Goal: Task Accomplishment & Management: Complete application form

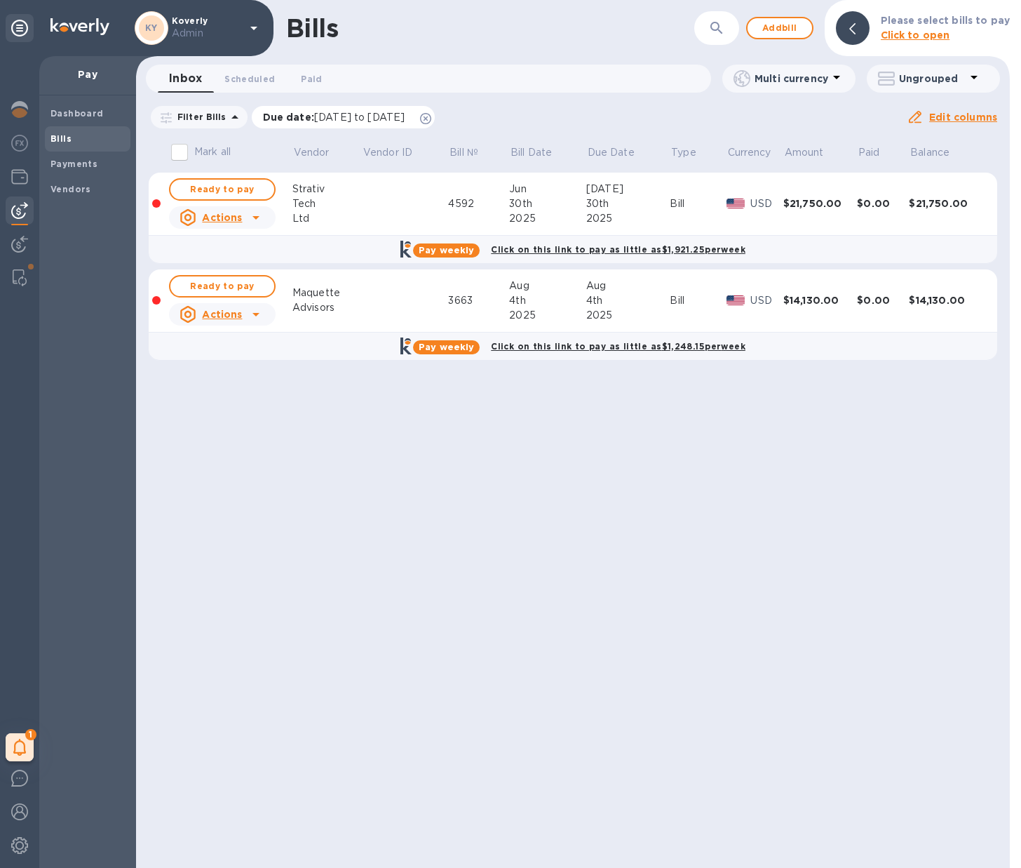
click at [431, 118] on icon at bounding box center [425, 118] width 11 height 11
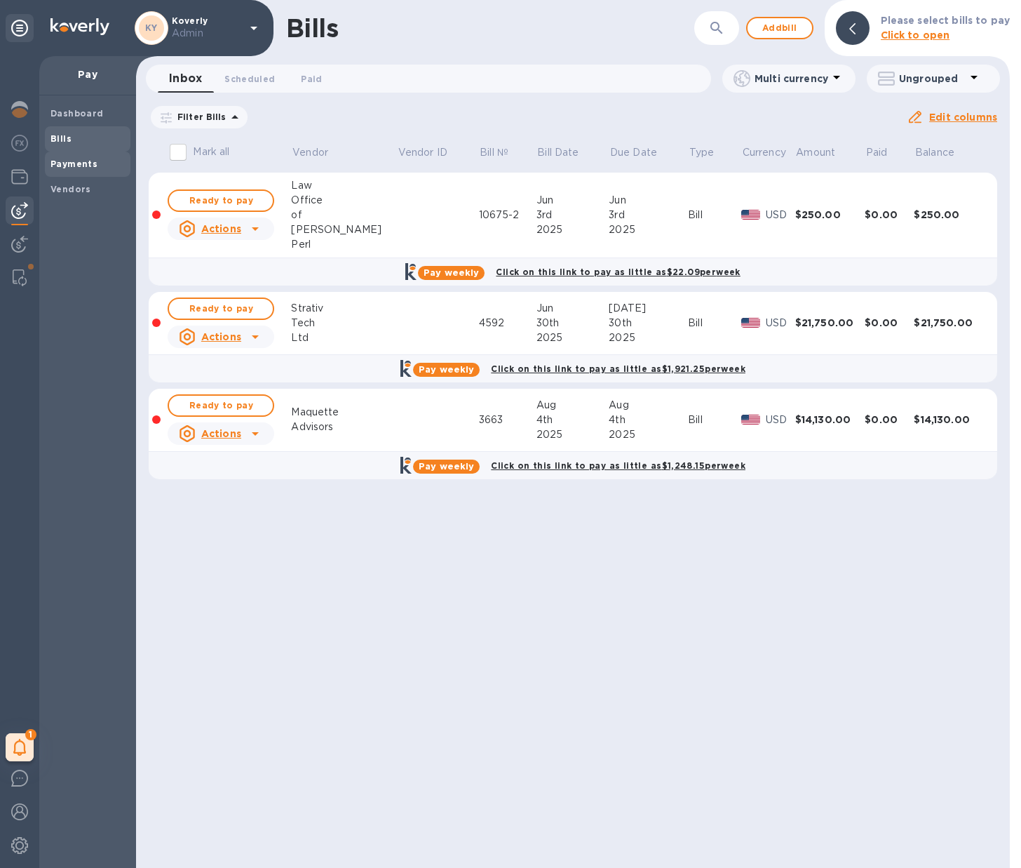
click at [85, 164] on b "Payments" at bounding box center [74, 164] width 47 height 11
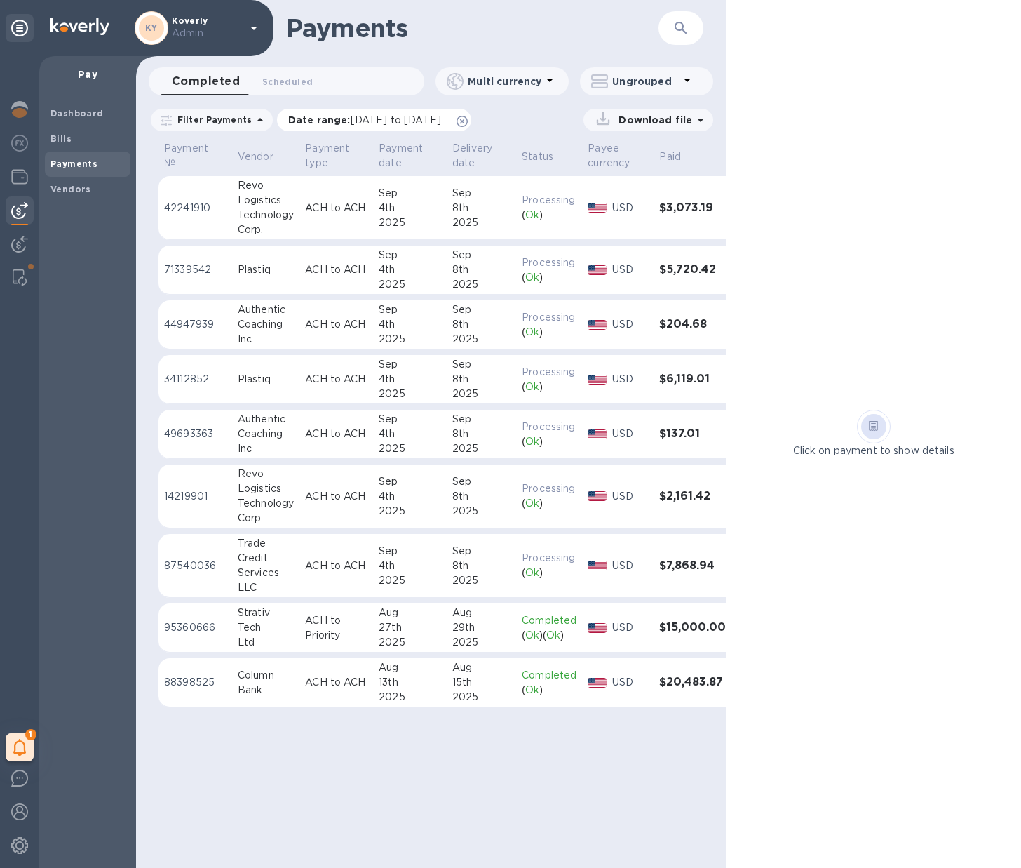
click at [468, 120] on icon at bounding box center [462, 121] width 11 height 11
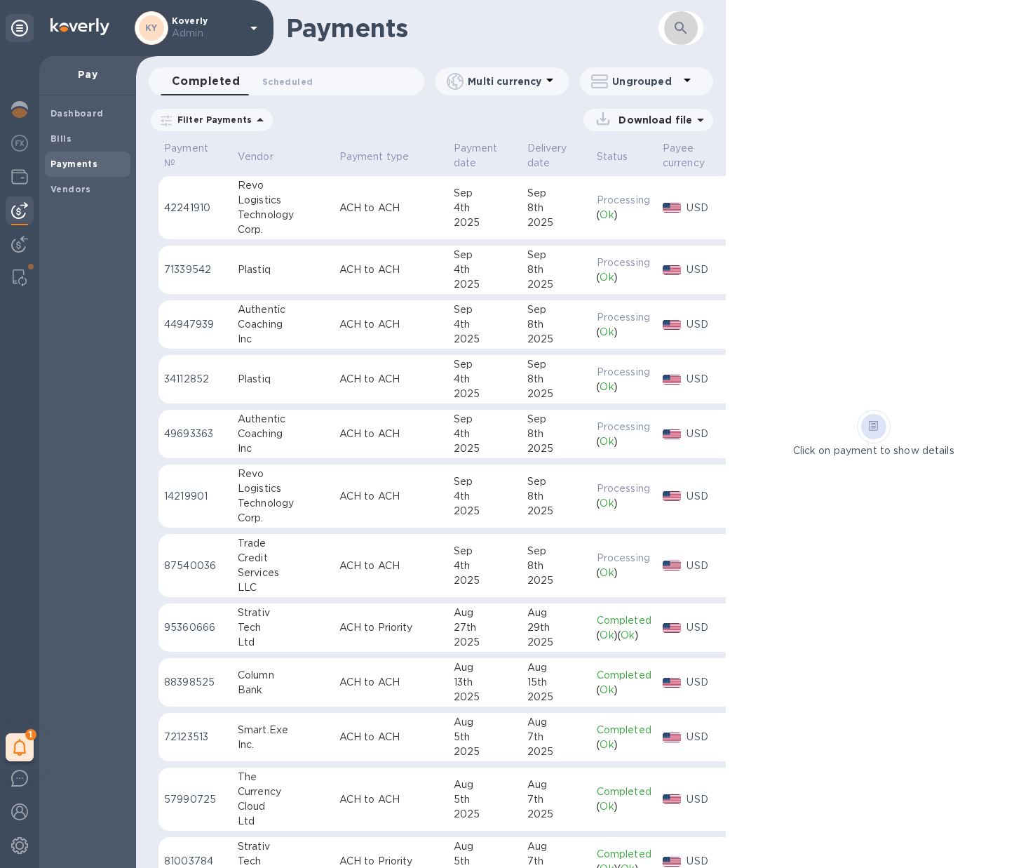
click at [689, 28] on icon "button" at bounding box center [681, 28] width 17 height 17
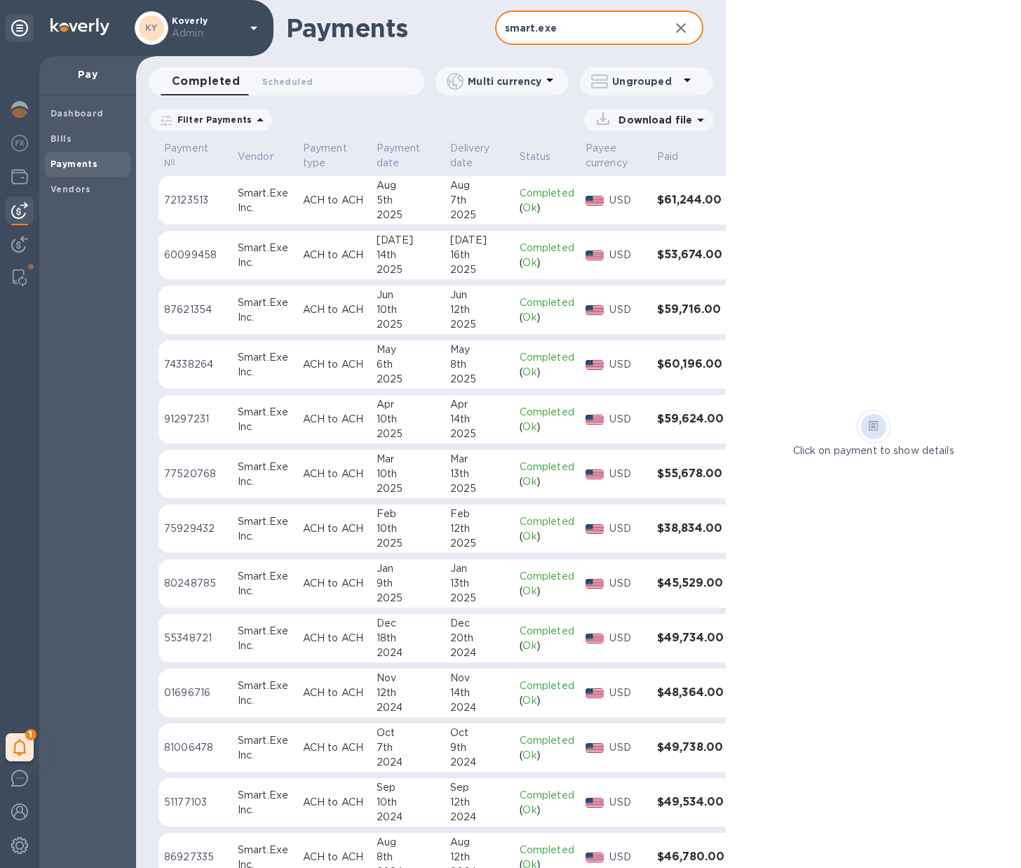
type input "smart.exe"
click at [687, 32] on icon "button" at bounding box center [681, 28] width 17 height 17
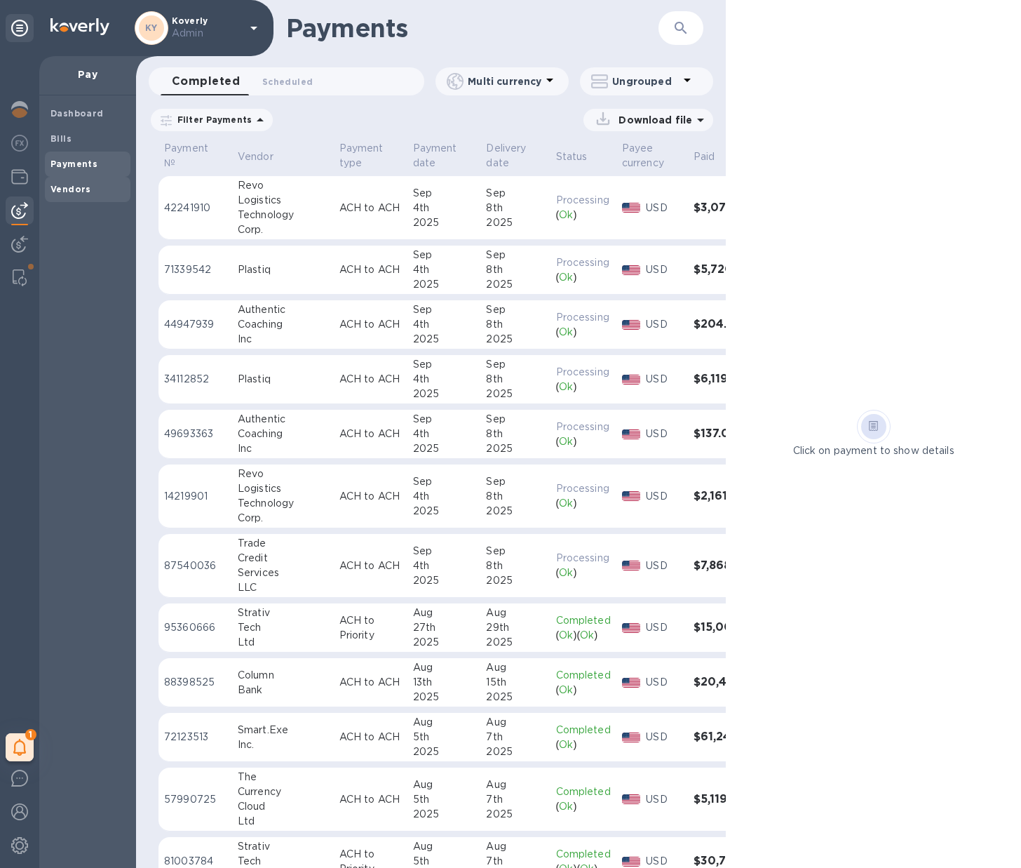
click at [72, 194] on span "Vendors" at bounding box center [71, 189] width 41 height 14
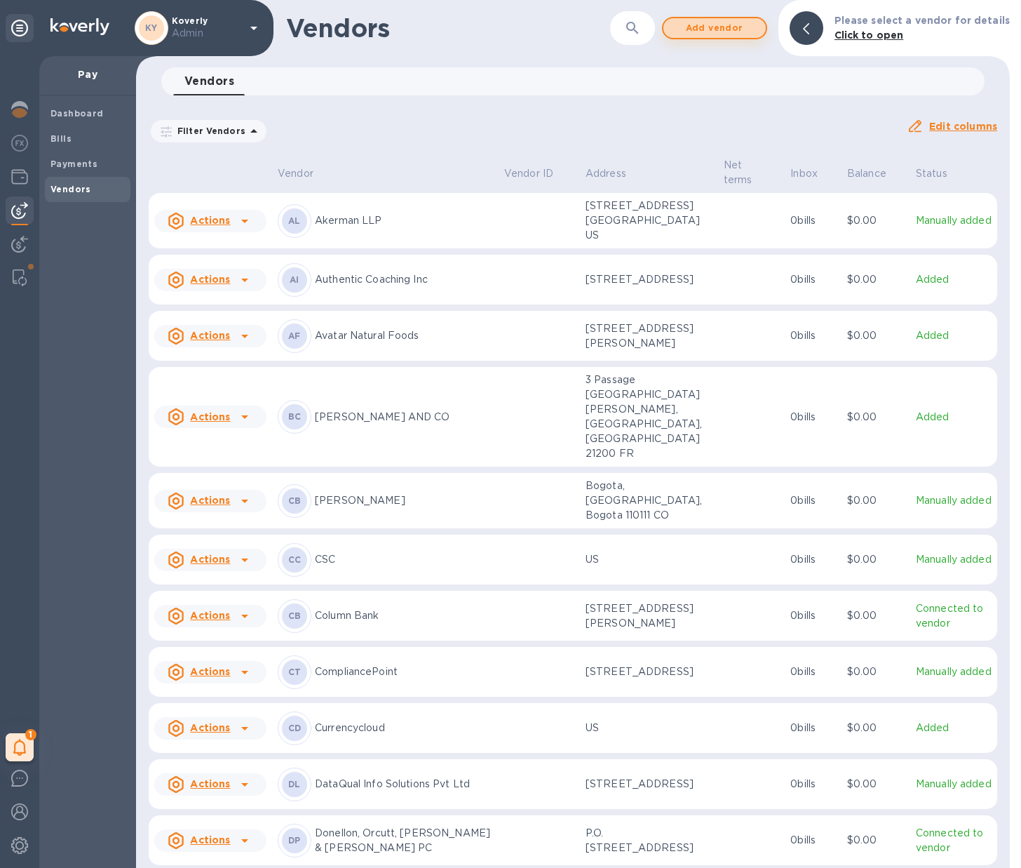
click at [732, 30] on span "Add vendor" at bounding box center [715, 28] width 80 height 17
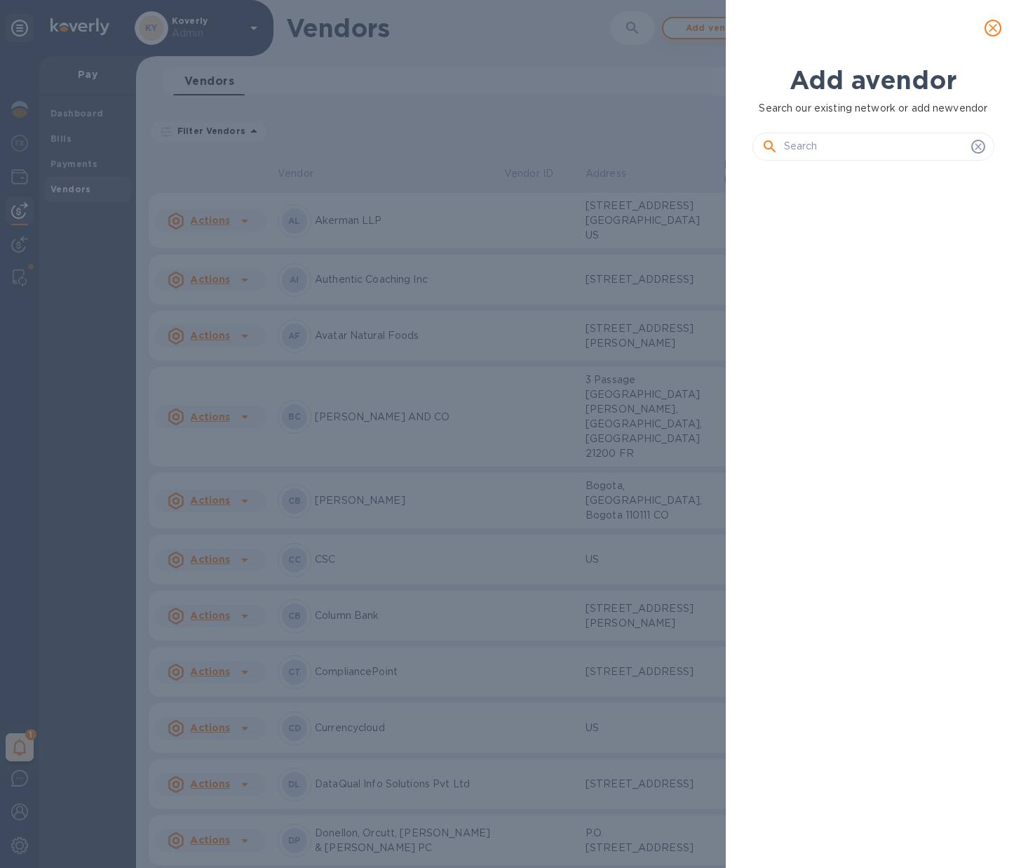
scroll to position [647, 248]
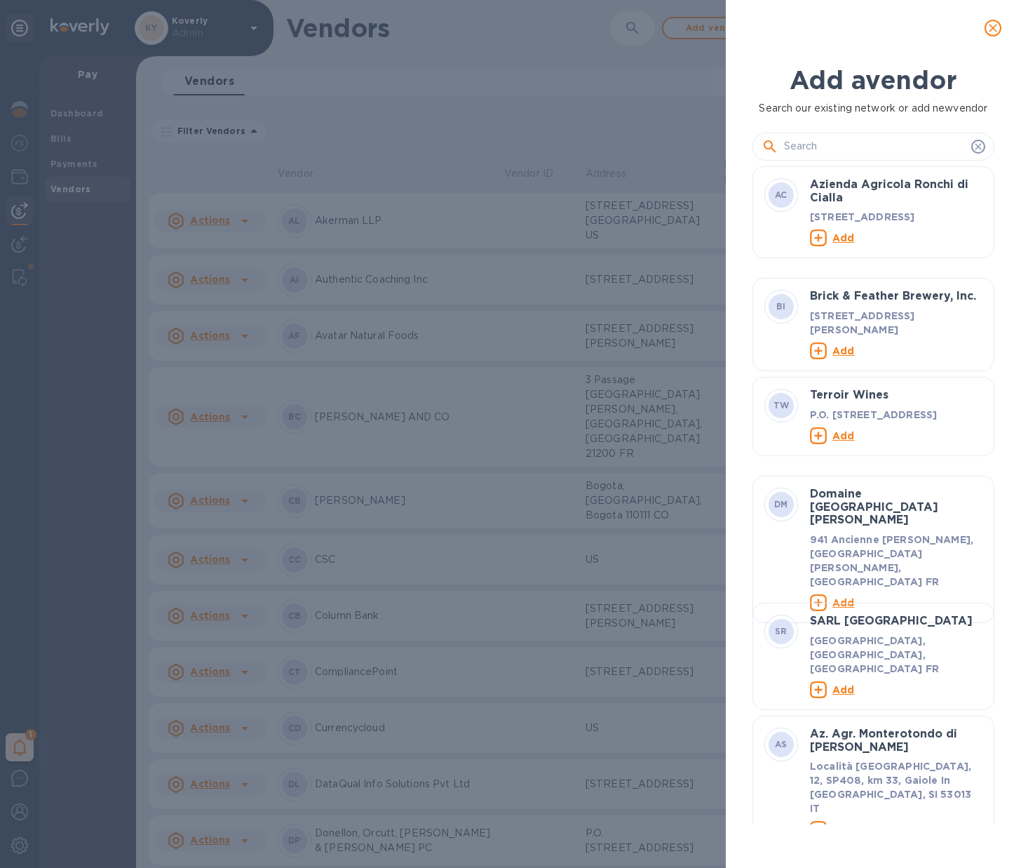
click at [809, 154] on input "text" at bounding box center [875, 146] width 182 height 21
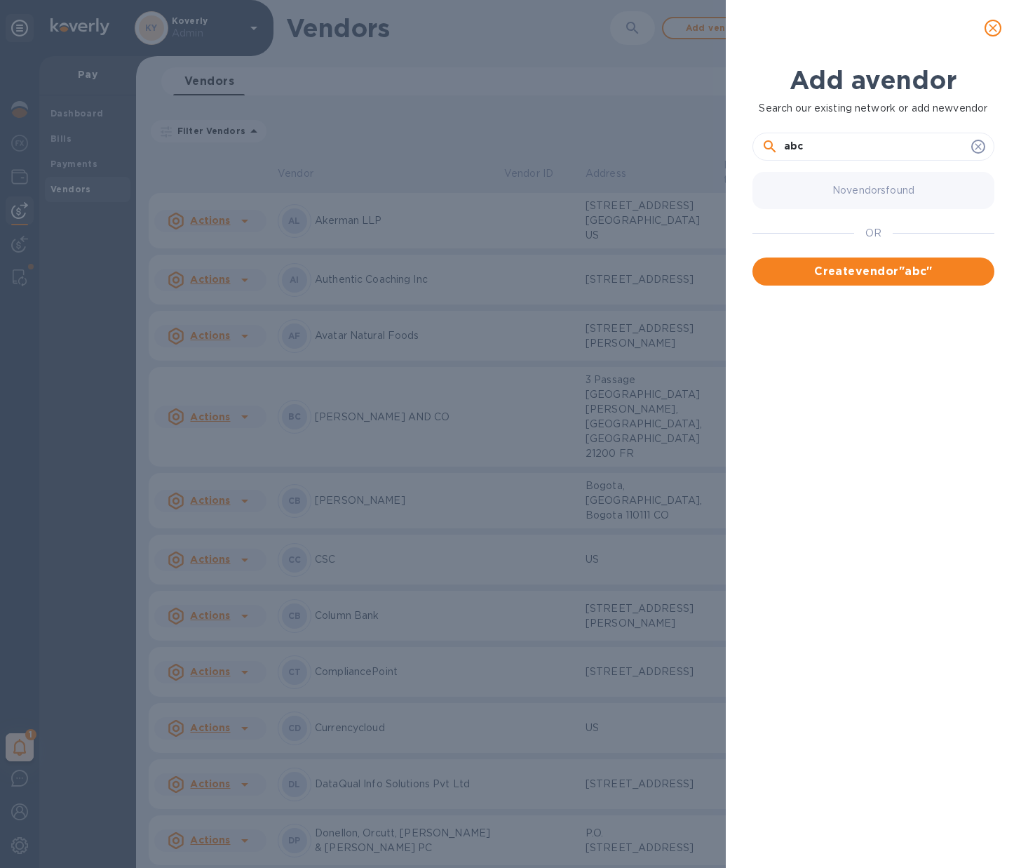
type input "abc"
click at [993, 28] on icon "close" at bounding box center [993, 28] width 8 height 8
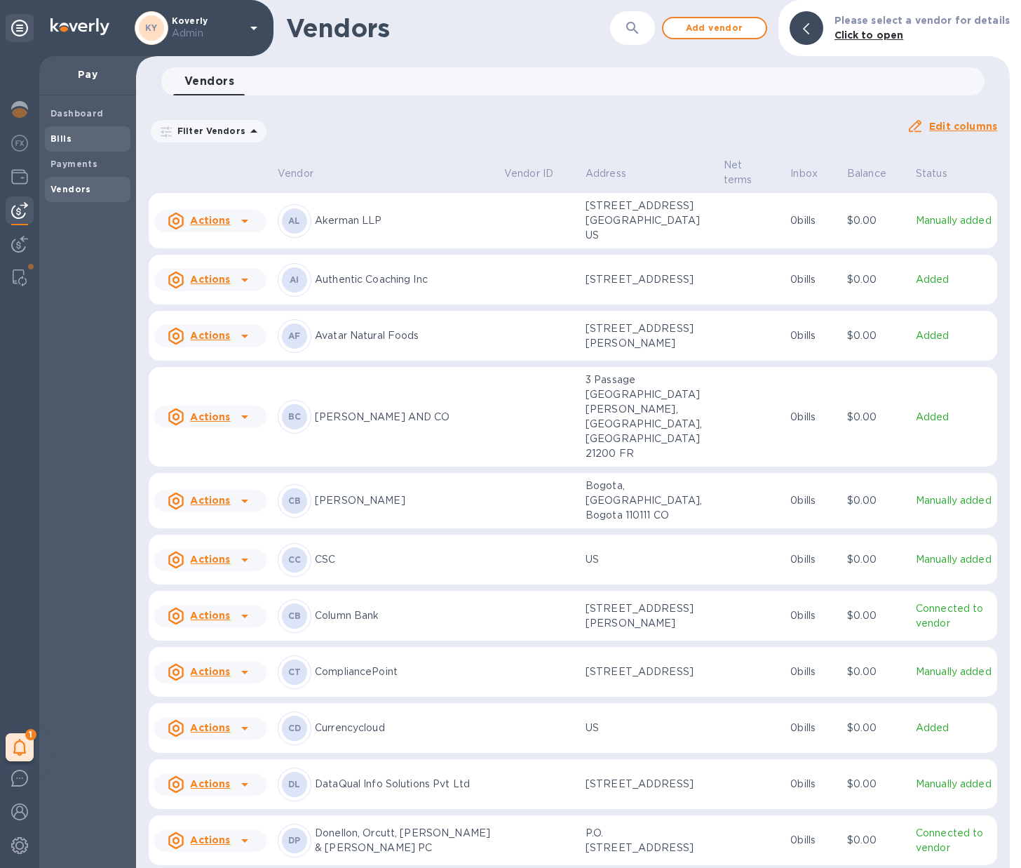
click at [62, 142] on b "Bills" at bounding box center [61, 138] width 21 height 11
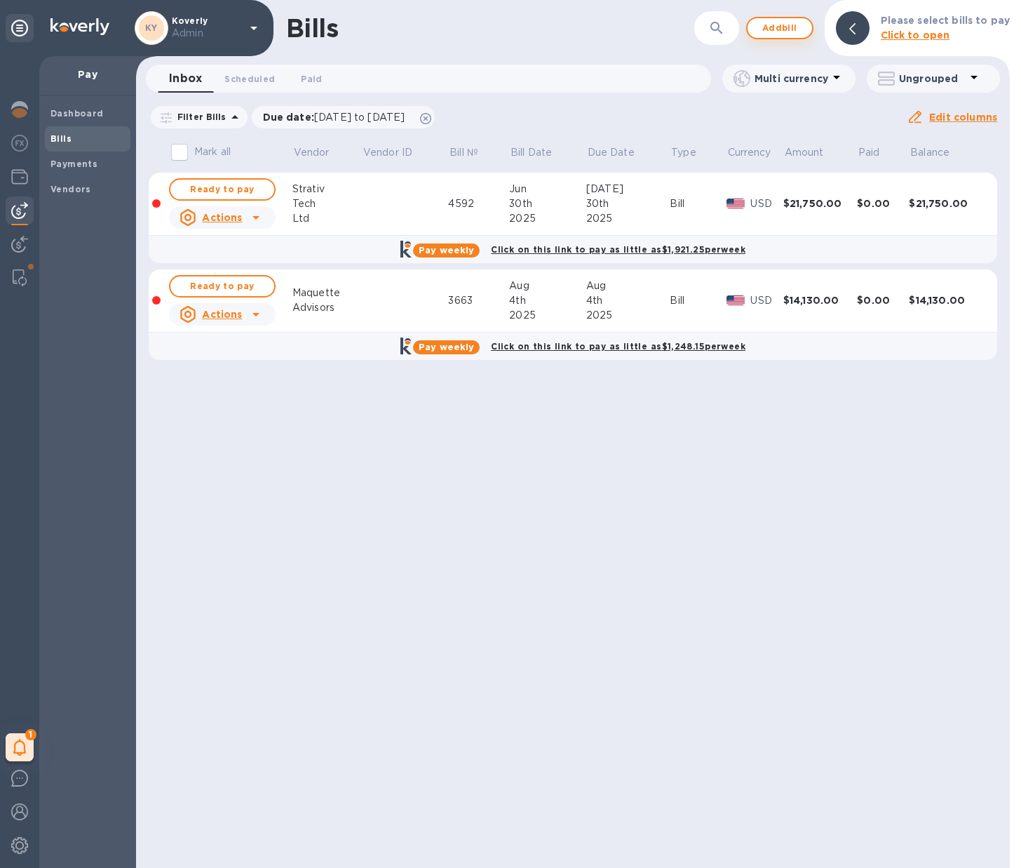
click at [787, 31] on span "Add bill" at bounding box center [780, 28] width 42 height 17
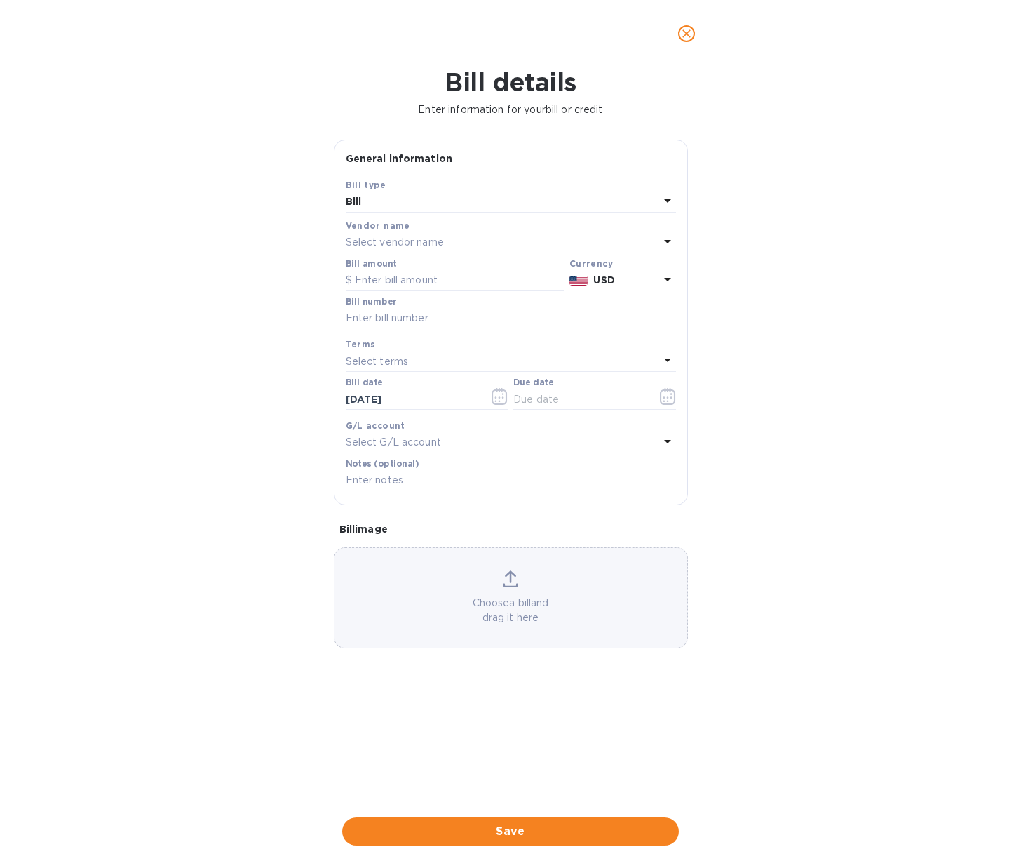
click at [369, 245] on p "Select vendor name" at bounding box center [395, 242] width 98 height 15
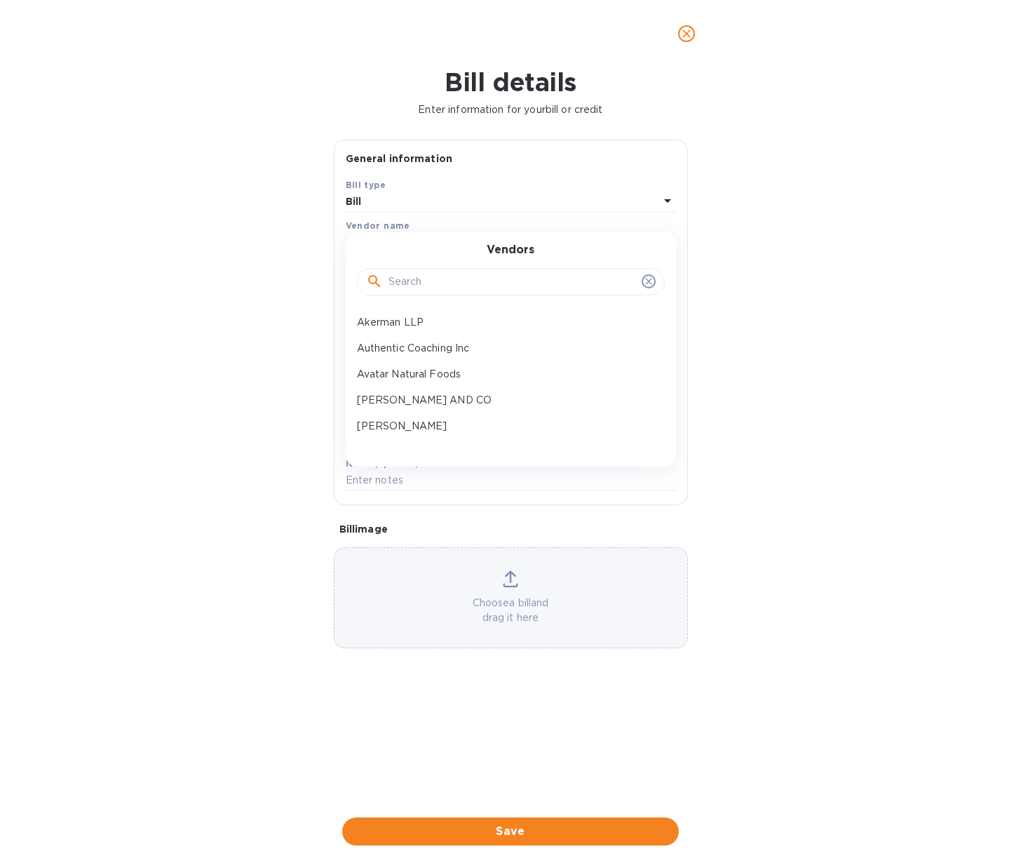
click at [436, 281] on input "text" at bounding box center [513, 281] width 248 height 21
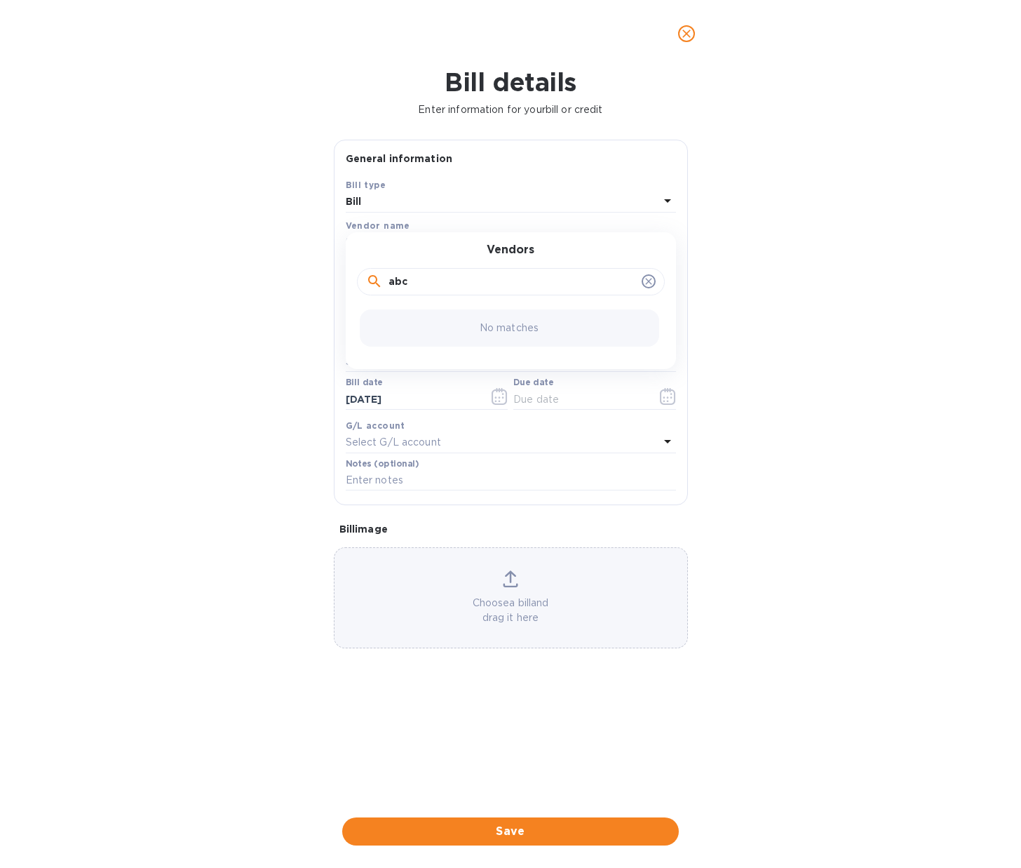
type input "abc"
click at [450, 326] on div "No matches" at bounding box center [510, 327] width 300 height 37
click at [652, 279] on icon at bounding box center [648, 281] width 11 height 11
click at [790, 251] on div "Bill details Enter information for your bill or credit General information Save…" at bounding box center [510, 467] width 1021 height 800
click at [692, 36] on icon "close" at bounding box center [687, 34] width 14 height 14
